Goal: Find contact information: Obtain details needed to contact an individual or organization

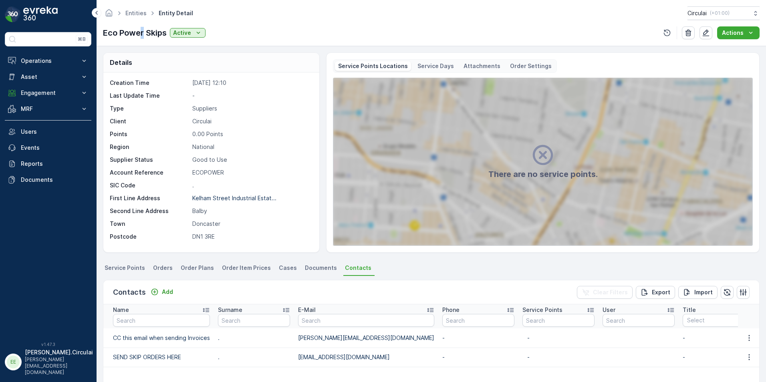
click at [144, 37] on p "Eco Power Skips" at bounding box center [135, 33] width 64 height 12
drag, startPoint x: 144, startPoint y: 37, endPoint x: 140, endPoint y: 16, distance: 21.6
click at [140, 16] on link "Entities" at bounding box center [135, 13] width 21 height 7
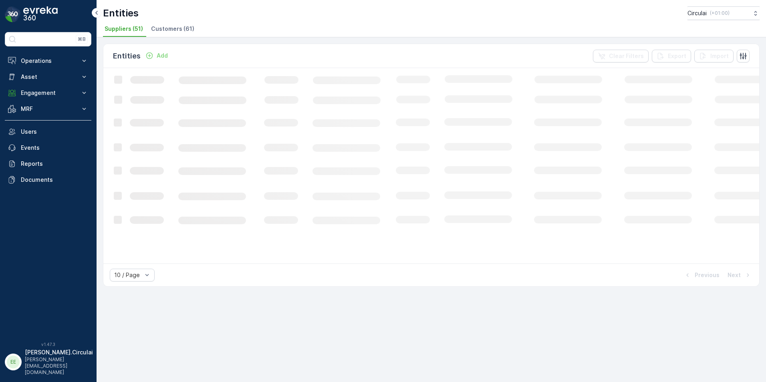
click at [173, 30] on span "Customers (61)" at bounding box center [172, 29] width 43 height 8
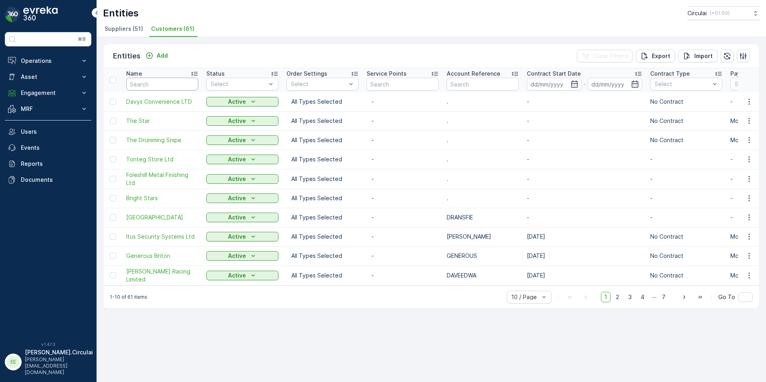
click at [155, 89] on input "text" at bounding box center [162, 84] width 72 height 13
type input "c"
type input "e"
type input ","
type input "melt"
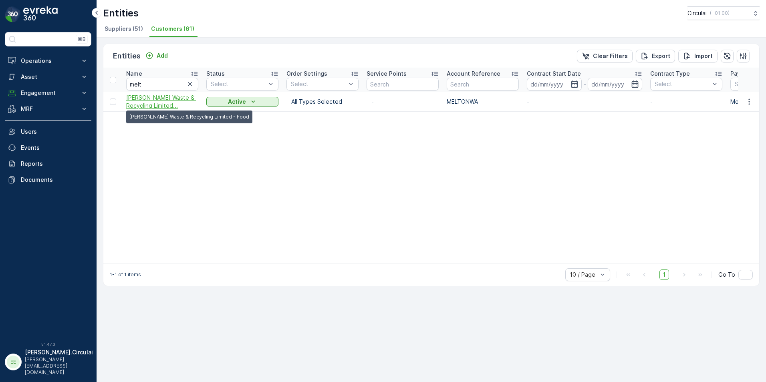
click at [139, 99] on span "[PERSON_NAME] Waste & Recycling Limited..." at bounding box center [162, 102] width 72 height 16
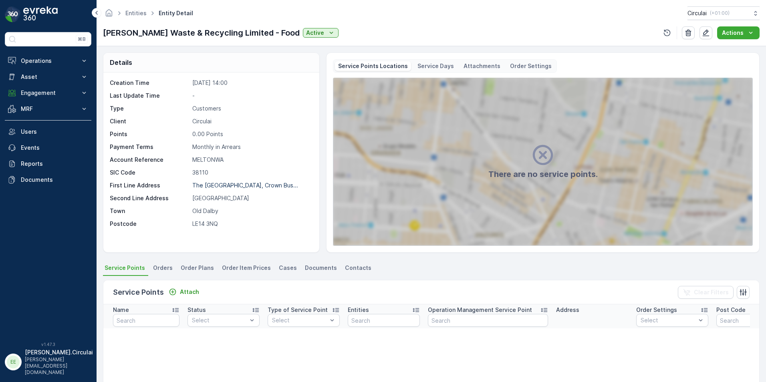
click at [359, 273] on li "Contacts" at bounding box center [358, 269] width 31 height 14
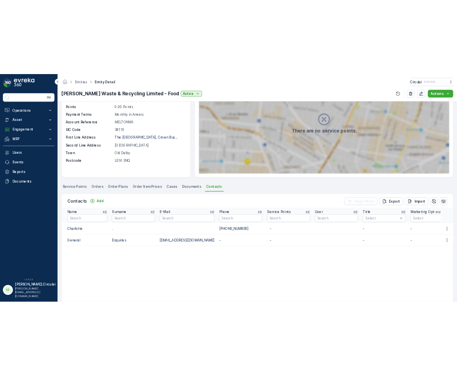
scroll to position [80, 0]
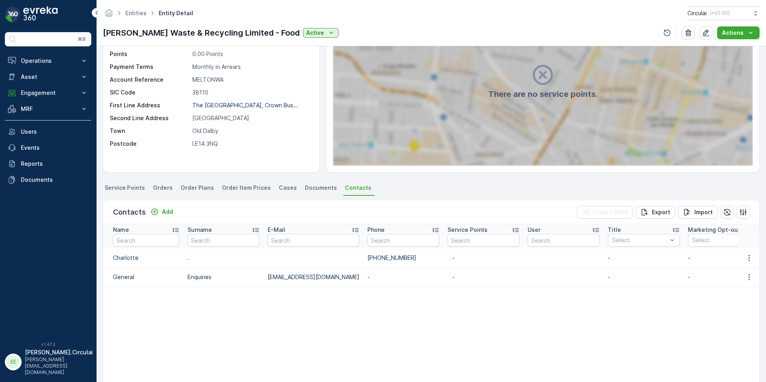
drag, startPoint x: 406, startPoint y: 256, endPoint x: 345, endPoint y: 262, distance: 61.1
click at [347, 262] on tr "Charlotte . [PHONE_NUMBER] - - - - - - [DATE] 09:39" at bounding box center [687, 257] width 1169 height 19
click at [345, 262] on td at bounding box center [314, 257] width 100 height 19
copy tr "[PHONE_NUMBER]"
